Goal: Information Seeking & Learning: Find specific fact

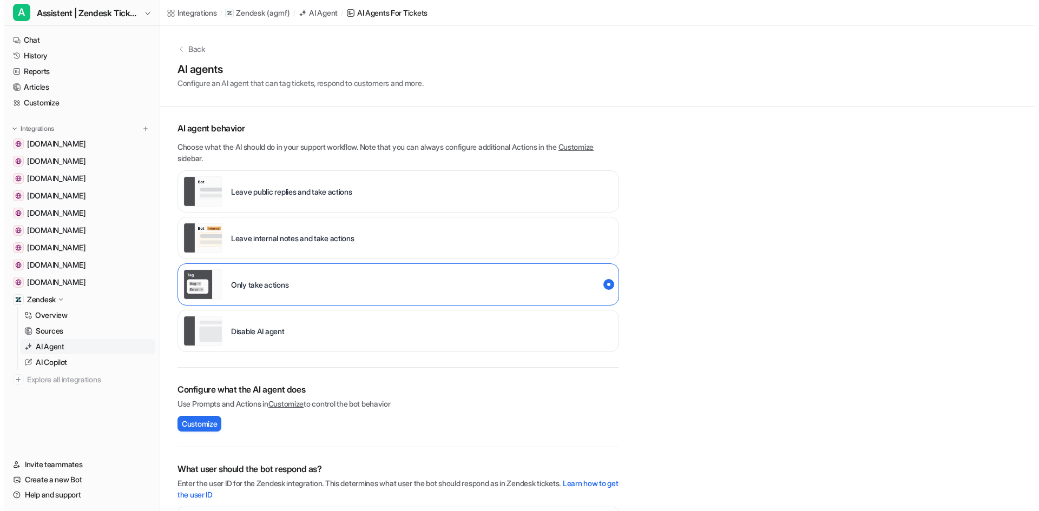
scroll to position [137, 0]
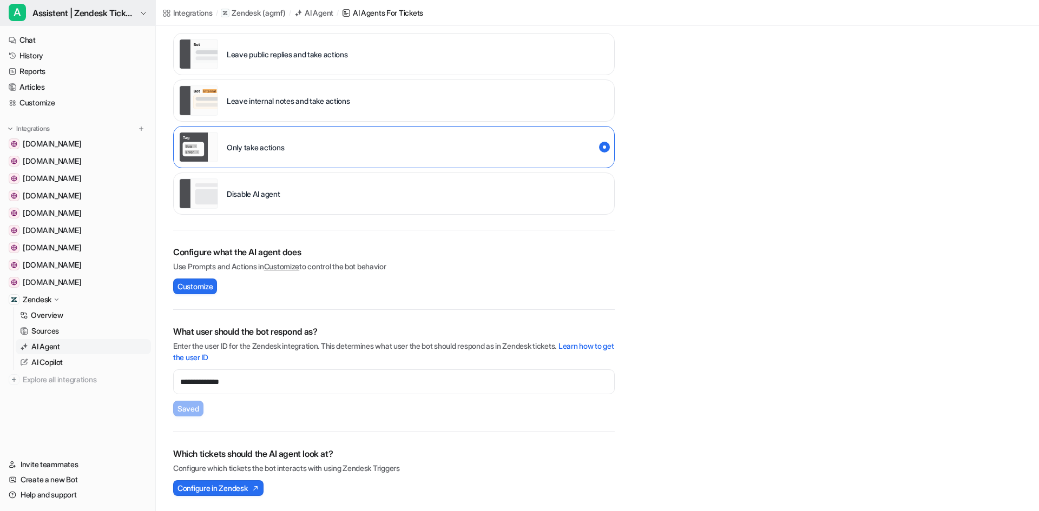
click at [56, 19] on span "Assistent | Zendesk Tickets" at bounding box center [84, 12] width 104 height 15
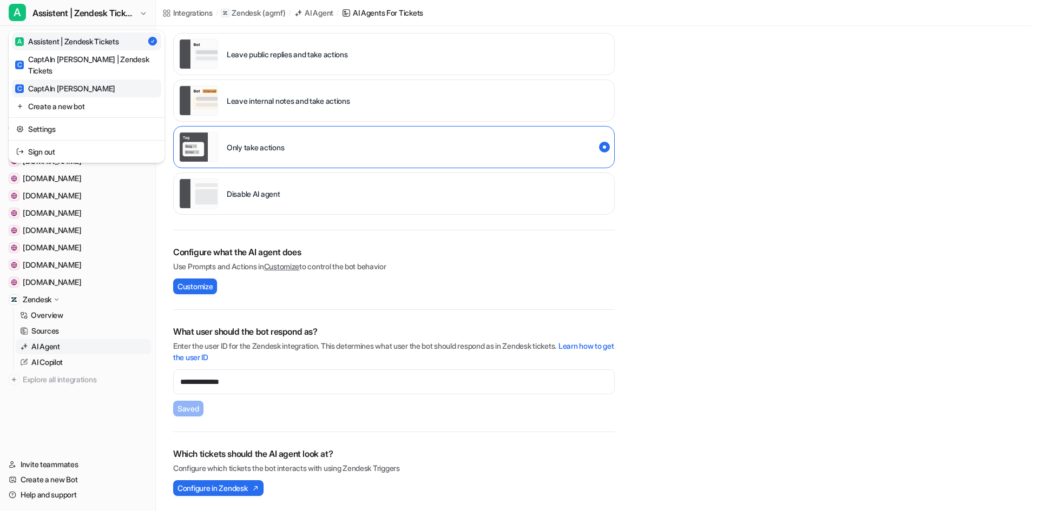
click at [69, 80] on link "C CaptAIn [PERSON_NAME]" at bounding box center [86, 89] width 149 height 18
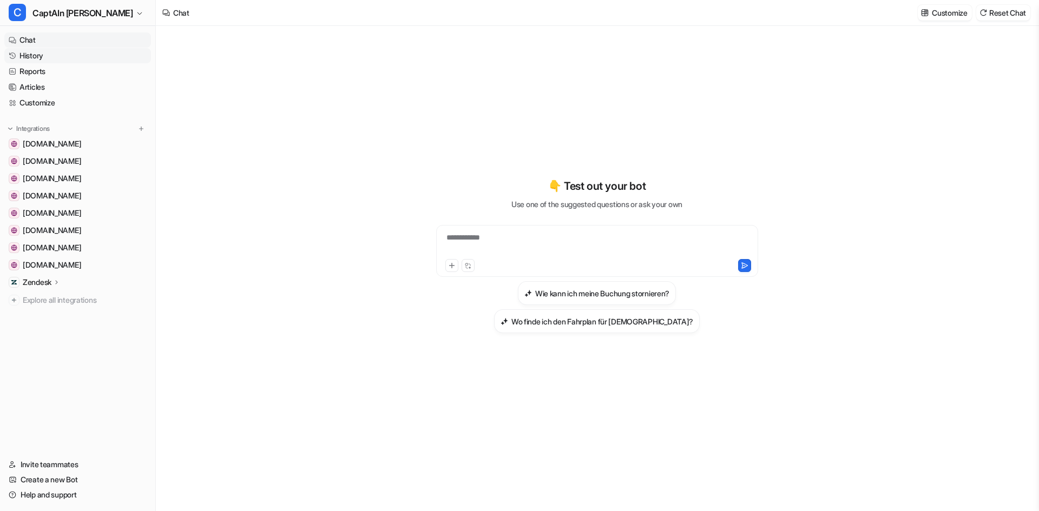
click at [41, 50] on link "History" at bounding box center [77, 55] width 147 height 15
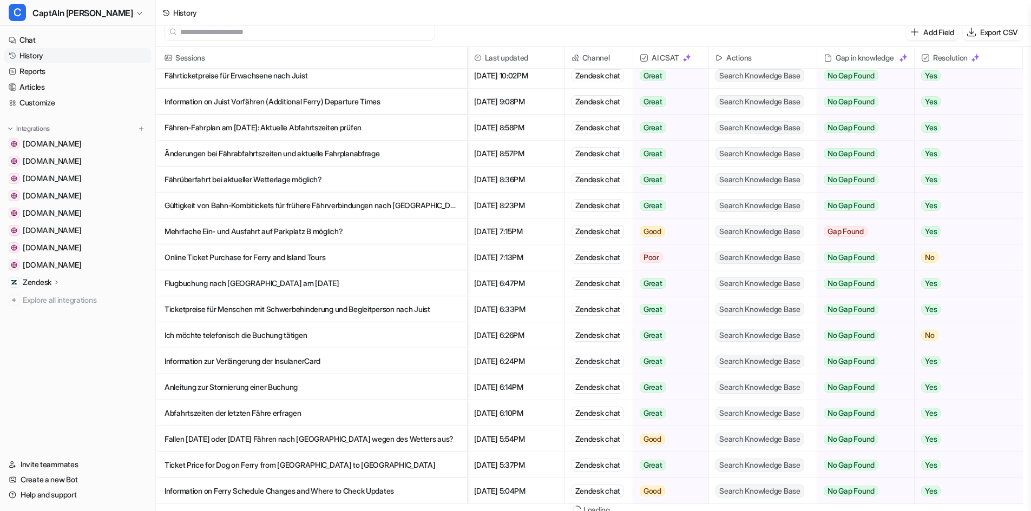
scroll to position [13, 0]
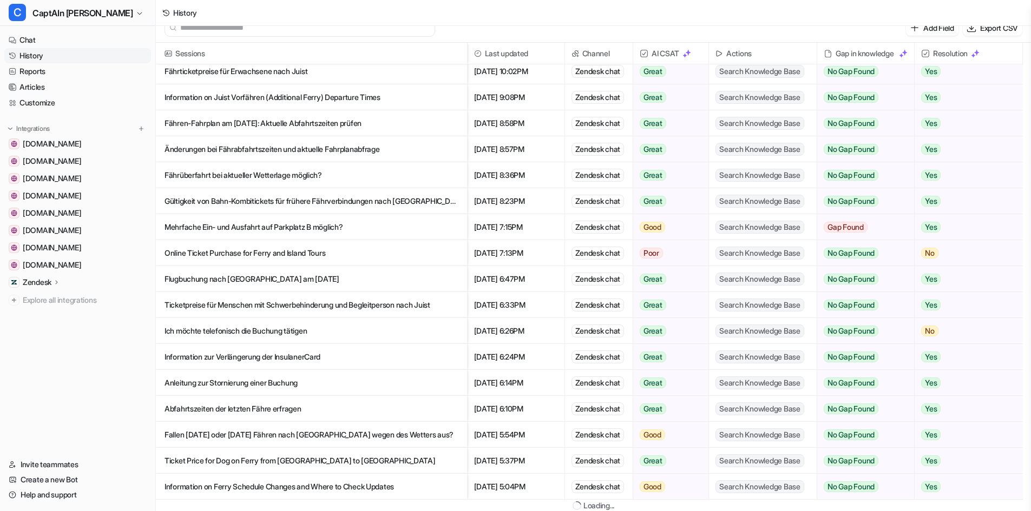
click at [344, 432] on p "Fallen [DATE] oder [DATE] Fähren nach [GEOGRAPHIC_DATA] wegen des Wetters aus?" at bounding box center [311, 435] width 294 height 26
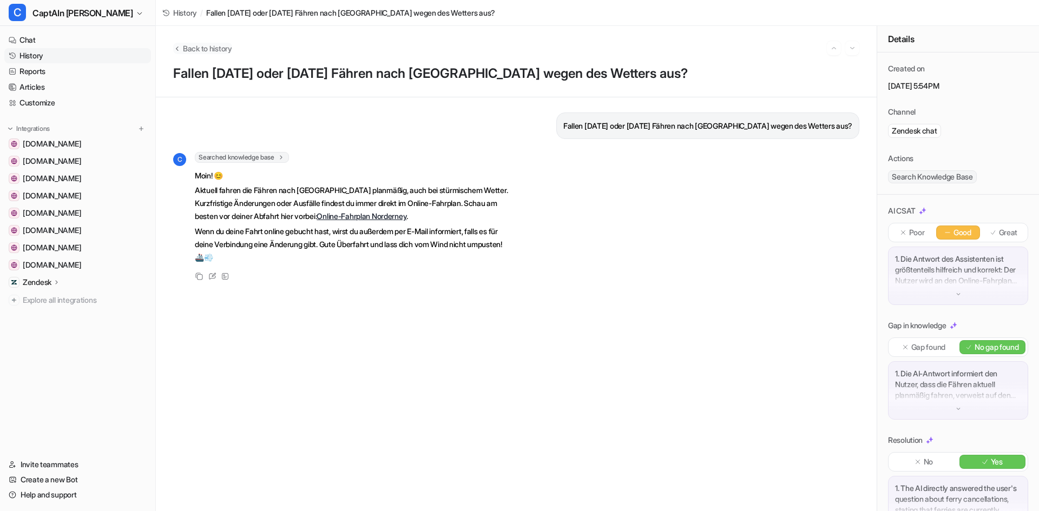
click at [175, 48] on icon "Back to history" at bounding box center [177, 48] width 8 height 8
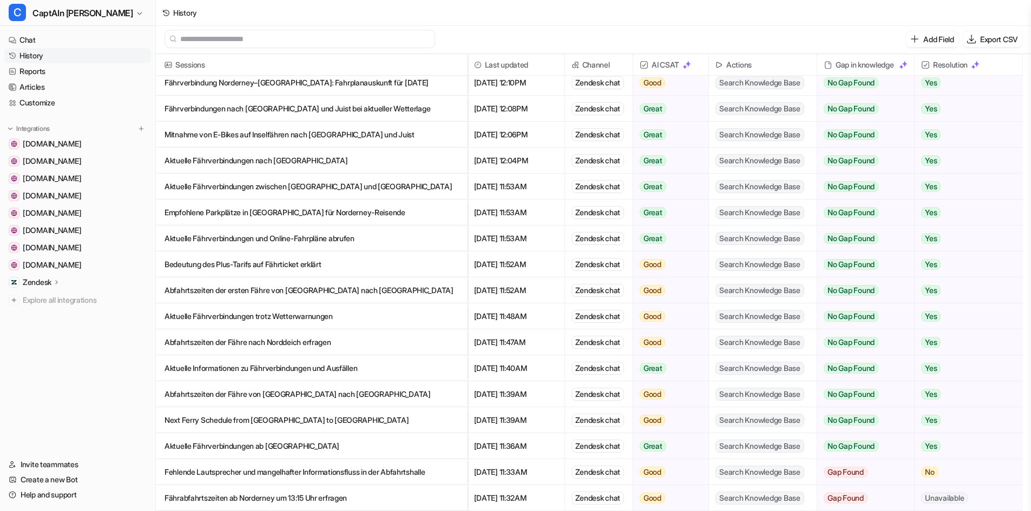
scroll to position [2, 0]
click at [348, 446] on p "Aktuelle Fährverbindungen ab [GEOGRAPHIC_DATA]" at bounding box center [311, 446] width 294 height 26
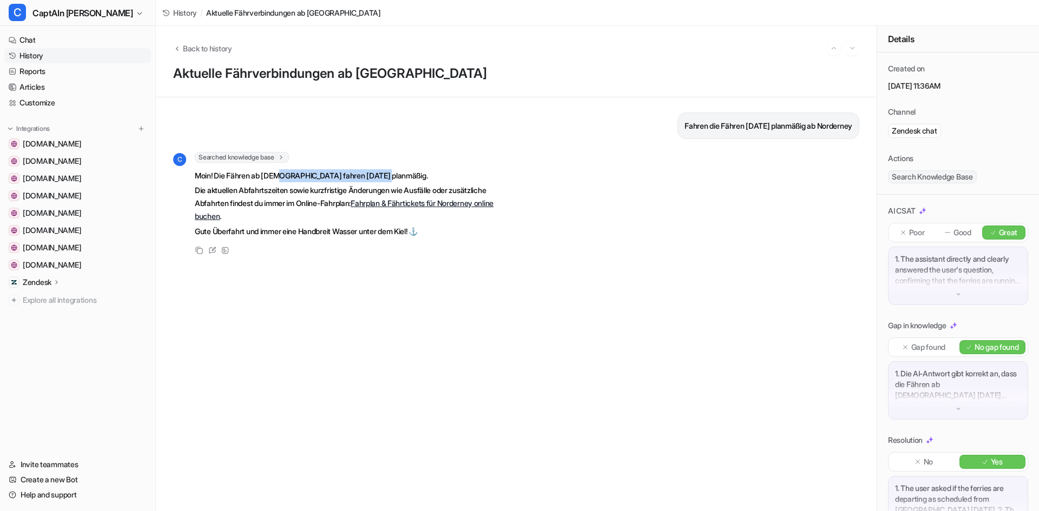
drag, startPoint x: 284, startPoint y: 182, endPoint x: 391, endPoint y: 179, distance: 106.6
click at [391, 179] on p "Moin! Die Fähren ab [DEMOGRAPHIC_DATA] fahren [DATE] planmäßig." at bounding box center [353, 175] width 316 height 13
click at [177, 44] on icon "Back to history" at bounding box center [177, 48] width 8 height 8
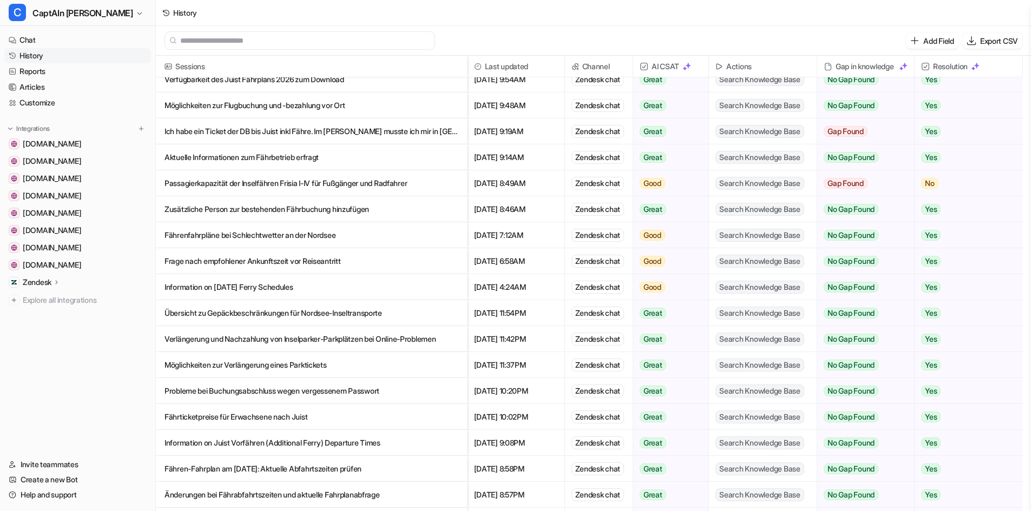
scroll to position [325, 0]
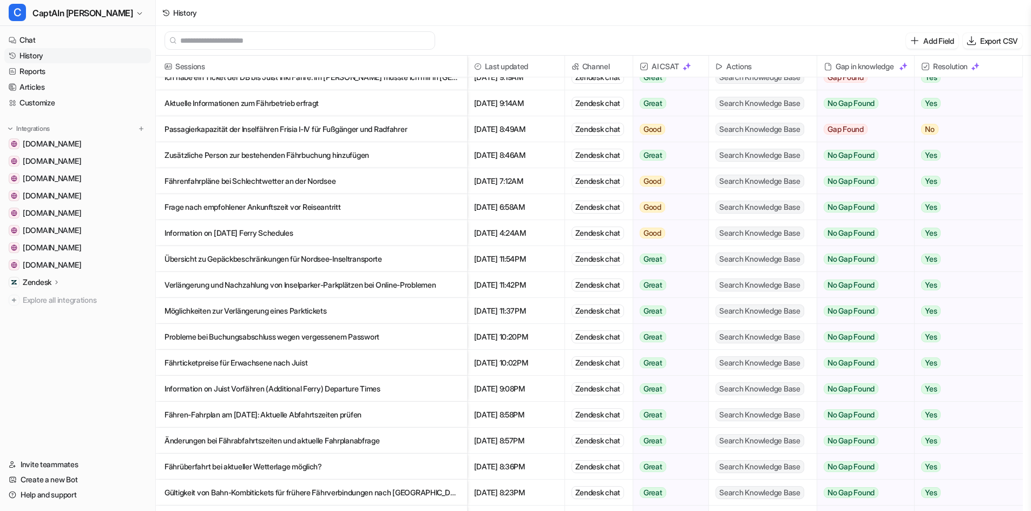
click at [271, 210] on p "Frage nach empfohlener Ankunftszeit vor Reiseantritt" at bounding box center [311, 207] width 294 height 26
